Goal: Navigation & Orientation: Find specific page/section

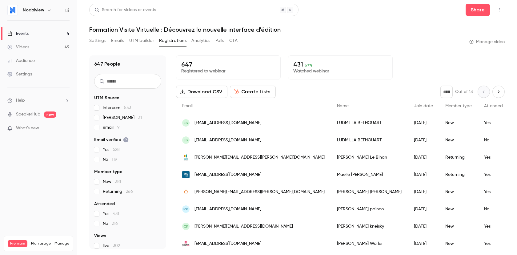
click at [28, 33] on div "Events" at bounding box center [17, 33] width 21 height 6
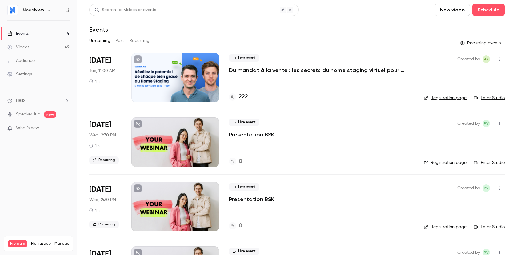
click at [178, 82] on div at bounding box center [175, 77] width 88 height 49
